Goal: Check status: Check status

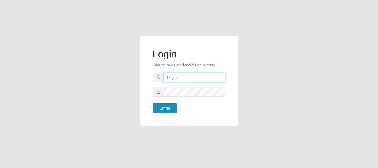
type input "[PERSON_NAME]"
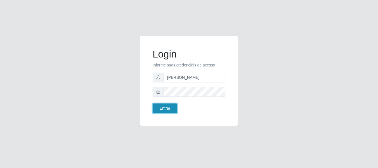
click at [168, 108] on button "Entrar" at bounding box center [164, 108] width 25 height 10
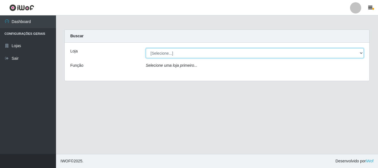
click at [165, 55] on select "[Selecione...] Bemais Supermercados - [GEOGRAPHIC_DATA]" at bounding box center [255, 53] width 218 height 10
select select "249"
click at [146, 48] on select "[Selecione...] Bemais Supermercados - [GEOGRAPHIC_DATA]" at bounding box center [255, 53] width 218 height 10
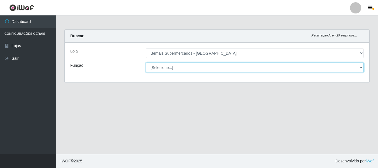
click at [167, 67] on select "[Selecione...] ASG ASG + ASG ++ Auxiliar de Depósito Auxiliar de Depósito + Aux…" at bounding box center [255, 67] width 218 height 10
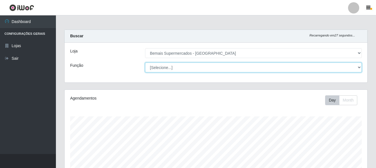
scroll to position [116, 303]
click at [145, 62] on select "[Selecione...] ASG ASG + ASG ++ Auxiliar de Depósito Auxiliar de Depósito + Aux…" at bounding box center [253, 67] width 217 height 10
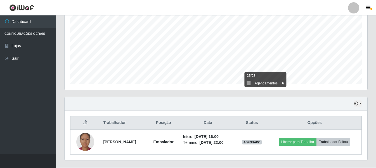
scroll to position [129, 0]
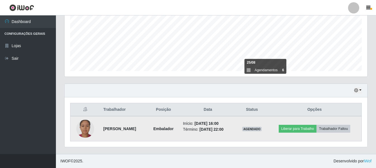
click at [82, 130] on img at bounding box center [85, 128] width 18 height 18
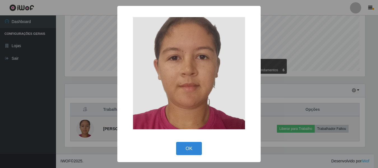
click at [82, 130] on div "× OK Cancel" at bounding box center [189, 84] width 378 height 168
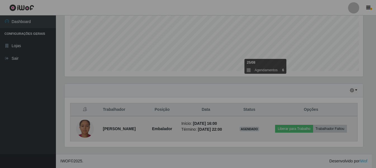
scroll to position [116, 303]
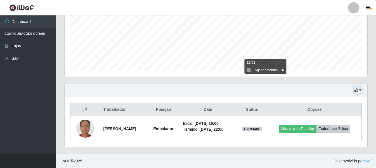
click at [360, 89] on button "button" at bounding box center [358, 90] width 8 height 6
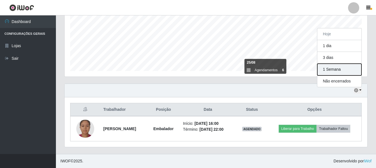
click at [334, 69] on button "1 Semana" at bounding box center [339, 69] width 44 height 12
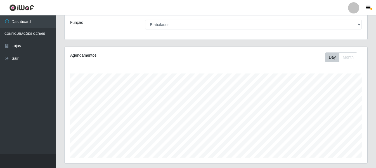
scroll to position [0, 0]
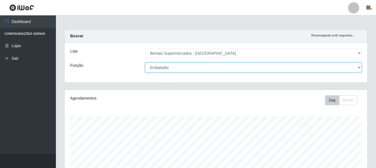
click at [202, 67] on select "[Selecione...] ASG ASG + ASG ++ Auxiliar de Depósito Auxiliar de Depósito + Aux…" at bounding box center [253, 67] width 217 height 10
click at [145, 62] on select "[Selecione...] ASG ASG + ASG ++ Auxiliar de Depósito Auxiliar de Depósito + Aux…" at bounding box center [253, 67] width 217 height 10
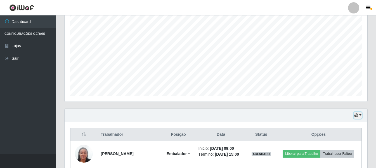
click at [361, 114] on button "button" at bounding box center [358, 115] width 8 height 6
click at [285, 104] on div "Agendamentos Day Month 12/09 Agendamentos 30" at bounding box center [216, 46] width 312 height 123
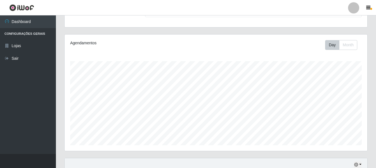
scroll to position [0, 0]
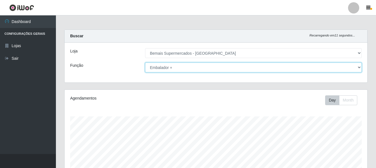
click at [197, 67] on select "[Selecione...] ASG ASG + ASG ++ Auxiliar de Depósito Auxiliar de Depósito + Aux…" at bounding box center [253, 67] width 217 height 10
select select "72"
click at [145, 62] on select "[Selecione...] ASG ASG + ASG ++ Auxiliar de Depósito Auxiliar de Depósito + Aux…" at bounding box center [253, 67] width 217 height 10
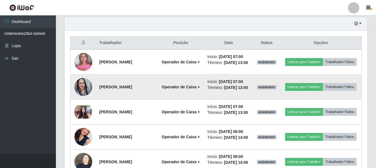
scroll to position [252, 0]
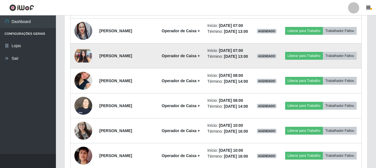
click at [81, 62] on img at bounding box center [83, 55] width 18 height 13
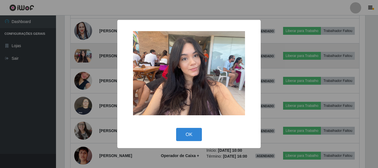
click at [81, 70] on div "× OK Cancel" at bounding box center [189, 84] width 378 height 168
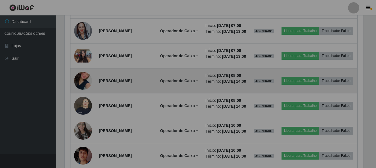
scroll to position [116, 303]
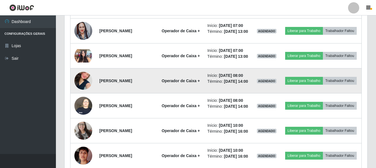
click at [83, 96] on img at bounding box center [83, 81] width 18 height 32
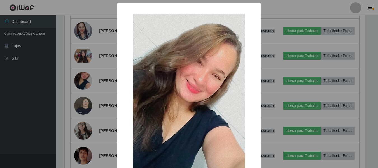
click at [84, 97] on div "× OK Cancel" at bounding box center [189, 84] width 378 height 168
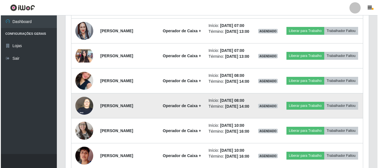
scroll to position [116, 303]
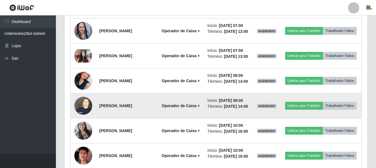
click at [88, 117] on img at bounding box center [83, 105] width 18 height 24
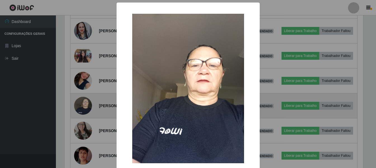
scroll to position [116, 300]
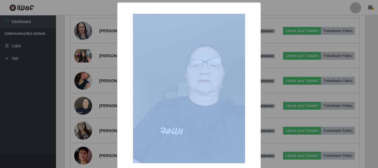
click at [88, 124] on div "× OK Cancel" at bounding box center [189, 84] width 378 height 168
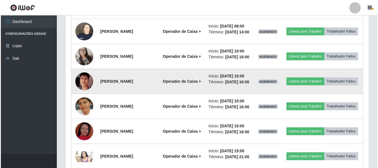
scroll to position [336, 0]
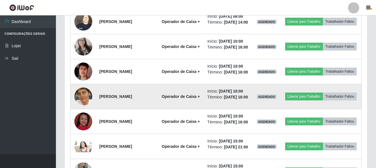
click at [84, 112] on img at bounding box center [83, 96] width 18 height 32
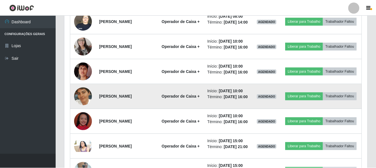
scroll to position [116, 300]
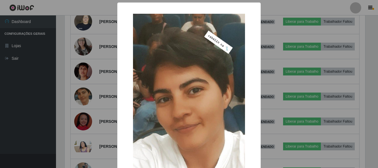
click at [84, 130] on div "× OK Cancel" at bounding box center [189, 84] width 378 height 168
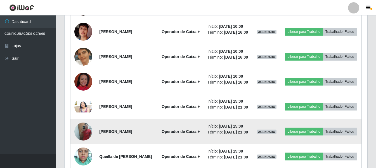
scroll to position [420, 0]
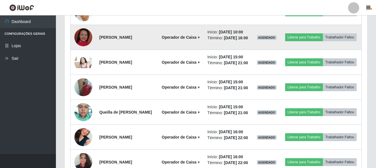
click at [85, 53] on img at bounding box center [83, 37] width 18 height 32
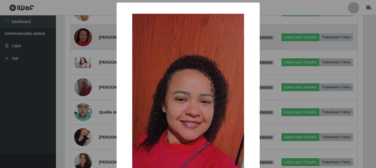
scroll to position [116, 300]
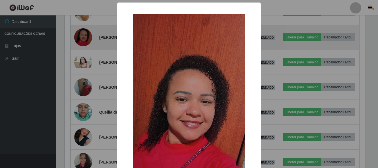
click at [85, 72] on div "× OK Cancel" at bounding box center [189, 84] width 378 height 168
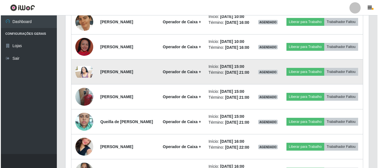
scroll to position [420, 0]
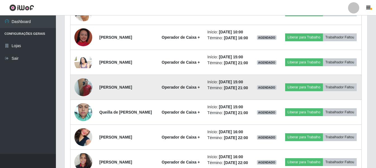
click at [90, 99] on img at bounding box center [83, 87] width 18 height 24
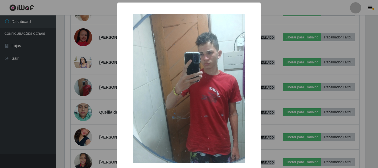
click at [87, 130] on div "× OK Cancel" at bounding box center [189, 84] width 378 height 168
